Goal: Task Accomplishment & Management: Manage account settings

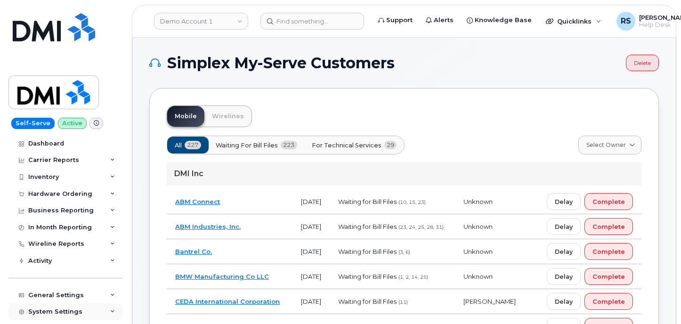
click at [9, 315] on div "System Settings" at bounding box center [65, 311] width 114 height 17
click at [58, 93] on img at bounding box center [53, 92] width 72 height 27
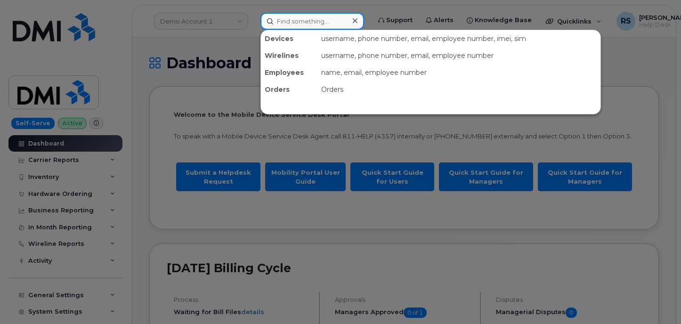
click at [285, 24] on input at bounding box center [312, 21] width 104 height 17
paste input "4034627090"
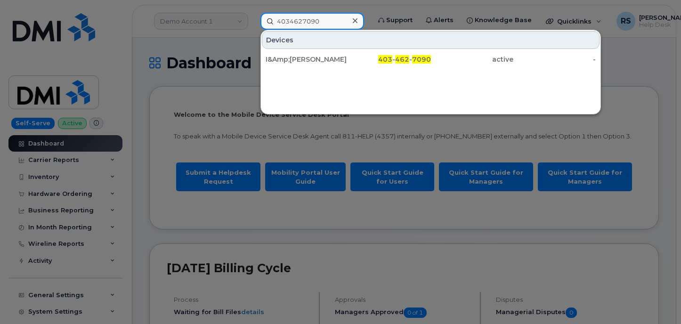
click at [297, 18] on input "4034627090" at bounding box center [312, 21] width 104 height 17
paste input "5894308"
type input "4035894308"
click at [356, 21] on icon at bounding box center [355, 21] width 5 height 8
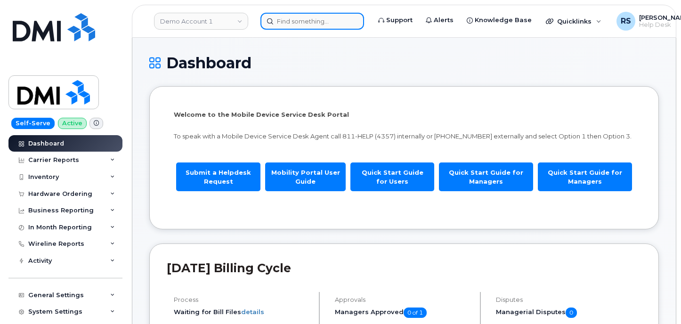
click at [288, 22] on input at bounding box center [312, 21] width 104 height 17
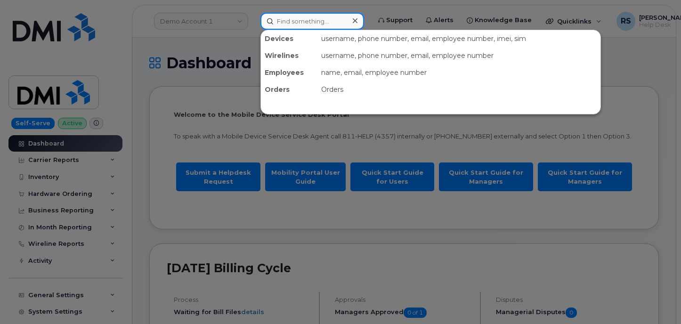
paste input "4382706327"
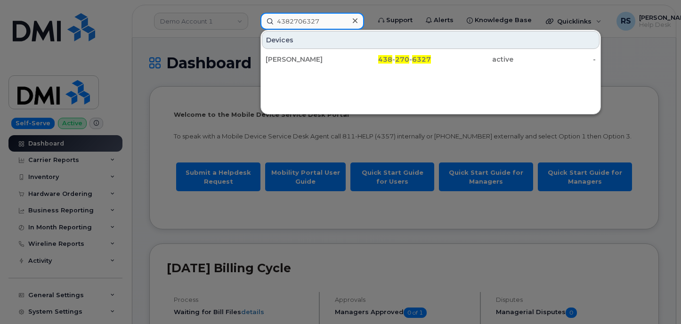
click at [323, 20] on input "4382706327" at bounding box center [312, 21] width 104 height 17
drag, startPoint x: 326, startPoint y: 21, endPoint x: 247, endPoint y: 21, distance: 78.6
click at [253, 21] on div "4382706327 Devices Jean Christophe Labruguiere 438 - 270 - 6327 active -" at bounding box center [312, 21] width 119 height 17
paste input "5355104"
drag, startPoint x: 334, startPoint y: 21, endPoint x: 263, endPoint y: 27, distance: 71.3
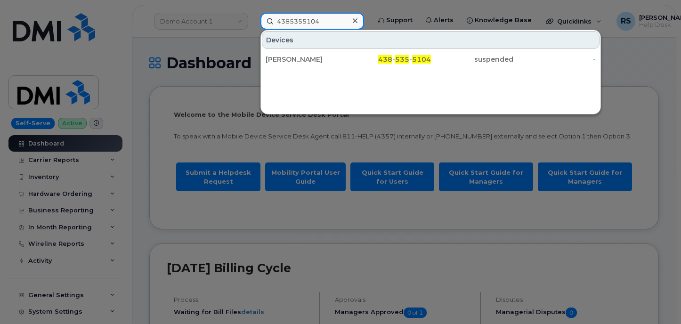
click at [263, 27] on input "4385355104" at bounding box center [312, 21] width 104 height 17
paste input "13"
type input "4385355113"
click at [353, 17] on icon at bounding box center [355, 21] width 5 height 8
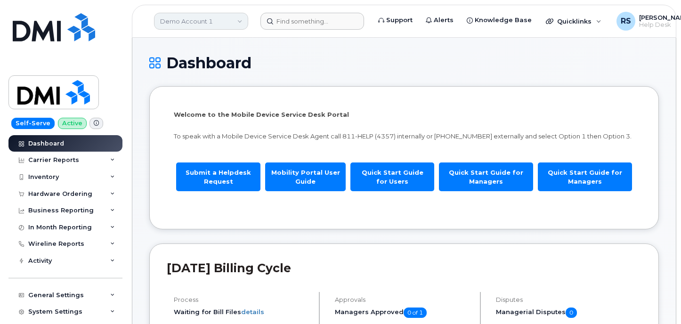
click at [189, 17] on link "Demo Account 1" at bounding box center [201, 21] width 94 height 17
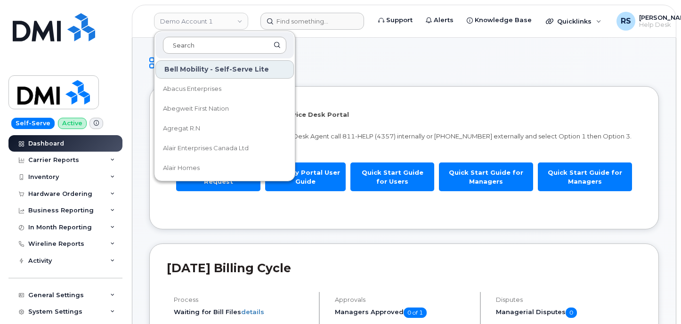
click at [184, 44] on input at bounding box center [224, 45] width 123 height 17
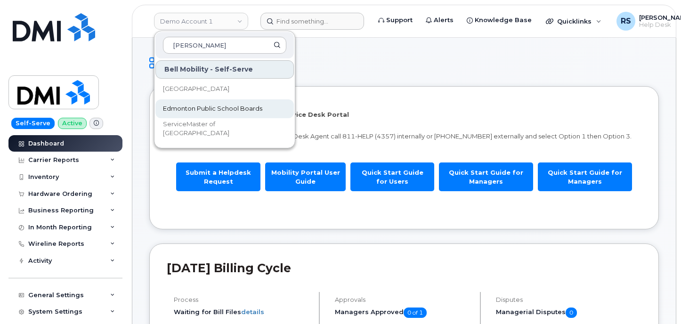
type input "edmon"
click at [210, 106] on span "Edmonton Public School Boards" at bounding box center [212, 108] width 99 height 9
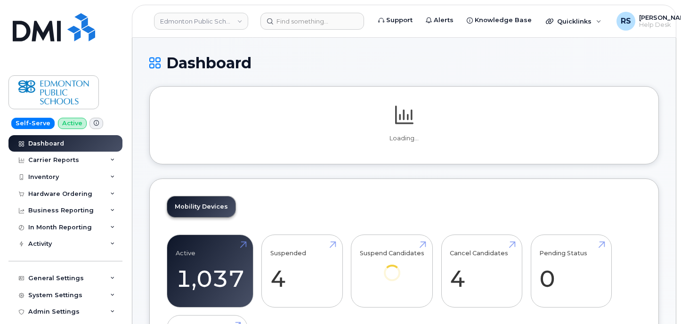
click at [351, 55] on h1 "Dashboard" at bounding box center [403, 63] width 509 height 16
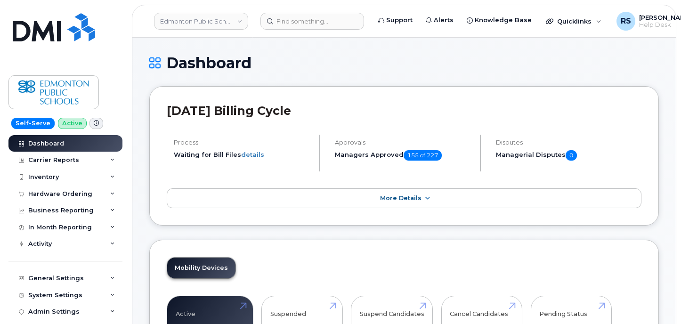
click at [605, 64] on h1 "Dashboard" at bounding box center [403, 63] width 509 height 16
click at [2, 314] on div "Self-Serve Active Dashboard Carrier Reports Monthly Billing Data Daily Data Poo…" at bounding box center [64, 162] width 128 height 324
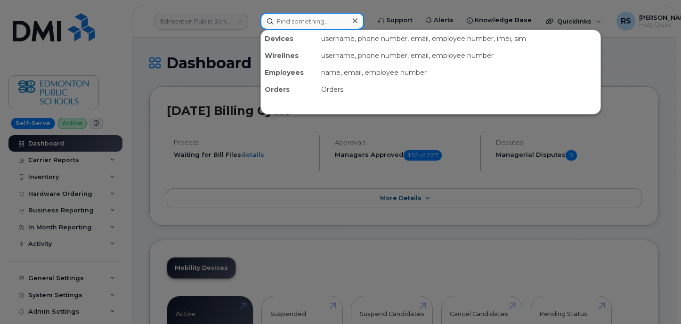
click at [289, 21] on input at bounding box center [312, 21] width 104 height 17
click at [293, 19] on input at bounding box center [312, 21] width 104 height 17
paste input "416 700-7097"
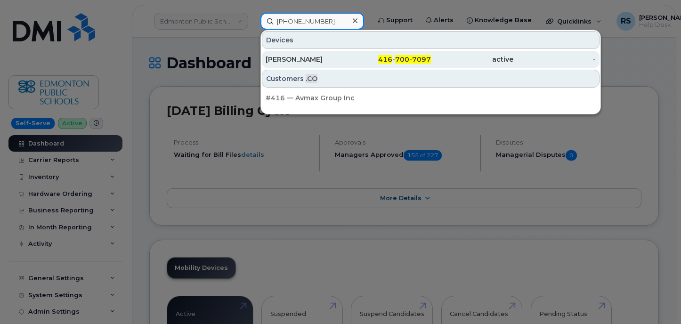
type input "416 700-7097"
click at [288, 59] on div "Fiona Ellis" at bounding box center [306, 59] width 82 height 9
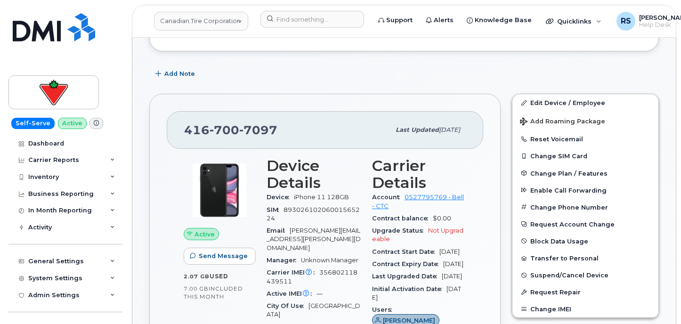
scroll to position [126, 0]
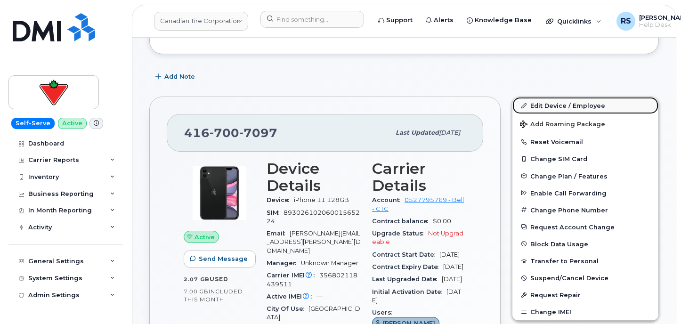
click at [563, 105] on link "Edit Device / Employee" at bounding box center [585, 105] width 146 height 17
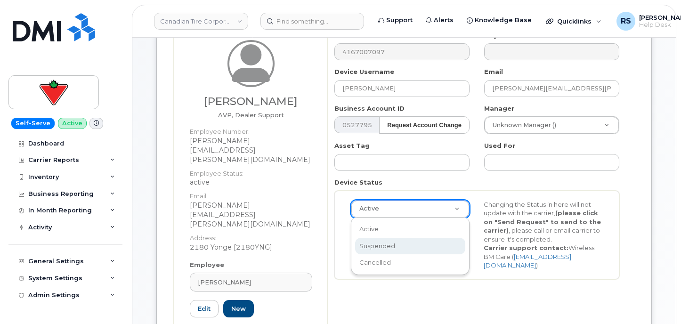
scroll to position [0, 3]
select select "suspended"
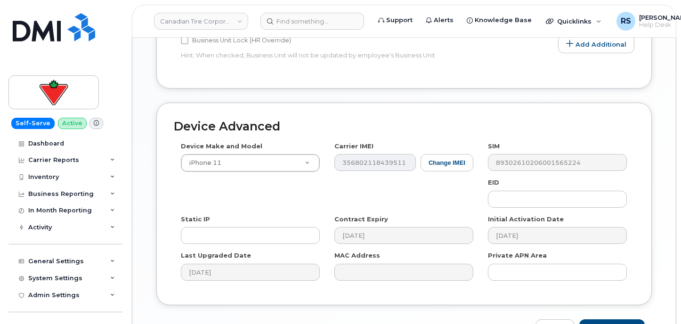
scroll to position [560, 0]
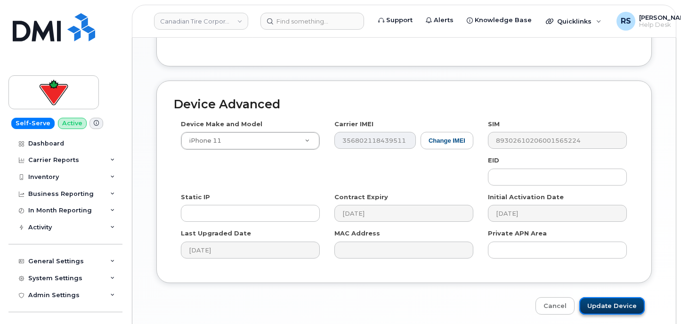
click at [614, 297] on input "Update Device" at bounding box center [611, 305] width 65 height 17
type input "Saving..."
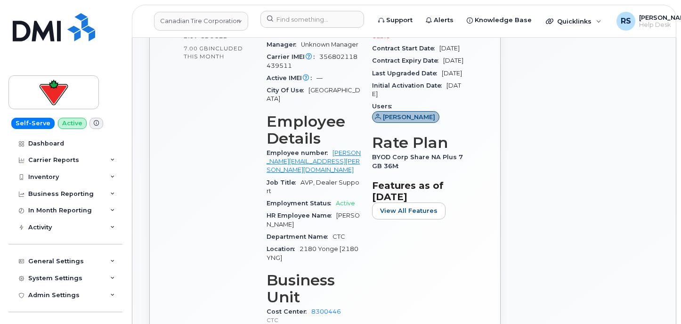
scroll to position [345, 0]
drag, startPoint x: 5, startPoint y: 309, endPoint x: 8, endPoint y: 303, distance: 6.7
click at [5, 309] on div "Self-Serve Active Dashboard Carrier Reports Monthly Billing Data Daily Data Poo…" at bounding box center [64, 162] width 128 height 324
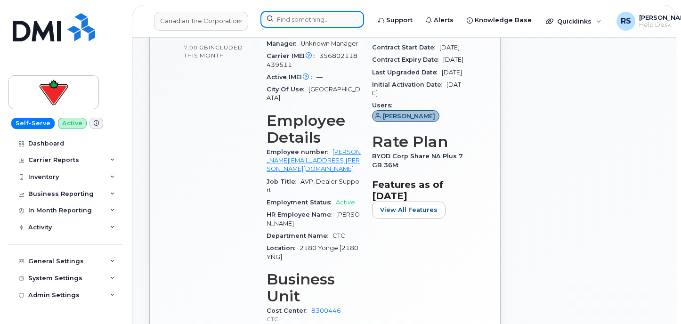
click at [291, 20] on input at bounding box center [312, 19] width 104 height 17
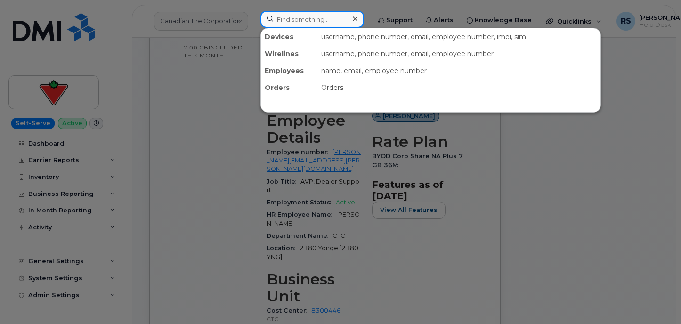
paste input "[PHONE_NUMBER]"
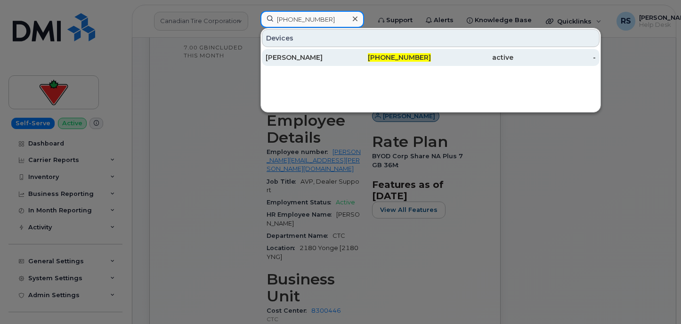
type input "[PHONE_NUMBER]"
click at [306, 53] on div "[PERSON_NAME]" at bounding box center [306, 57] width 82 height 9
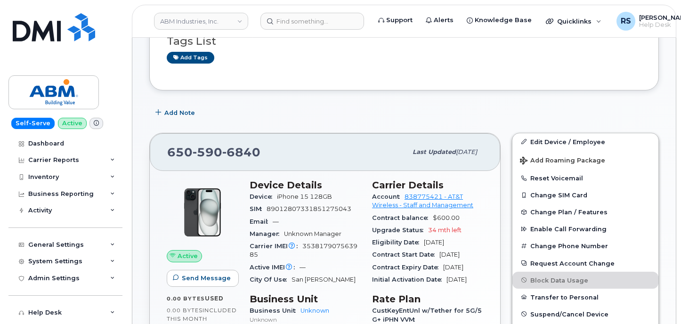
scroll to position [157, 0]
